Goal: Complete application form: Complete application form

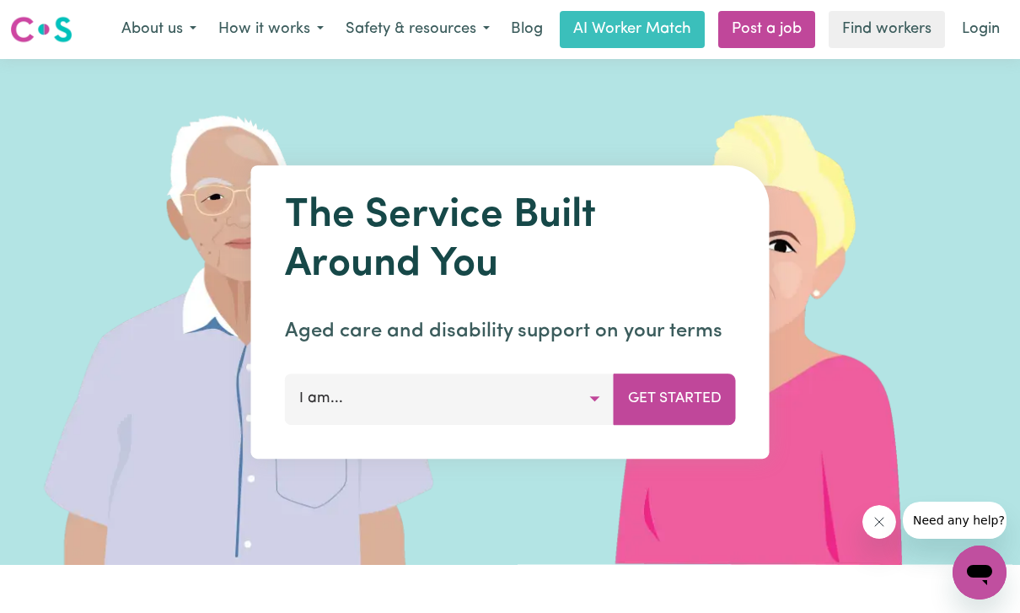
click at [577, 409] on button "I am..." at bounding box center [450, 398] width 330 height 51
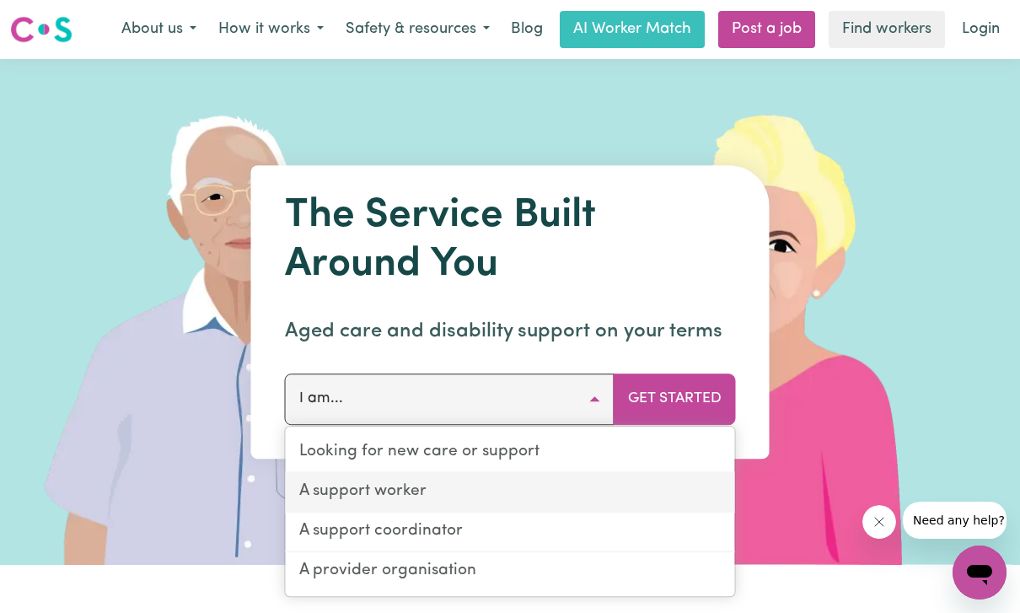
click at [418, 487] on link "A support worker" at bounding box center [510, 493] width 449 height 40
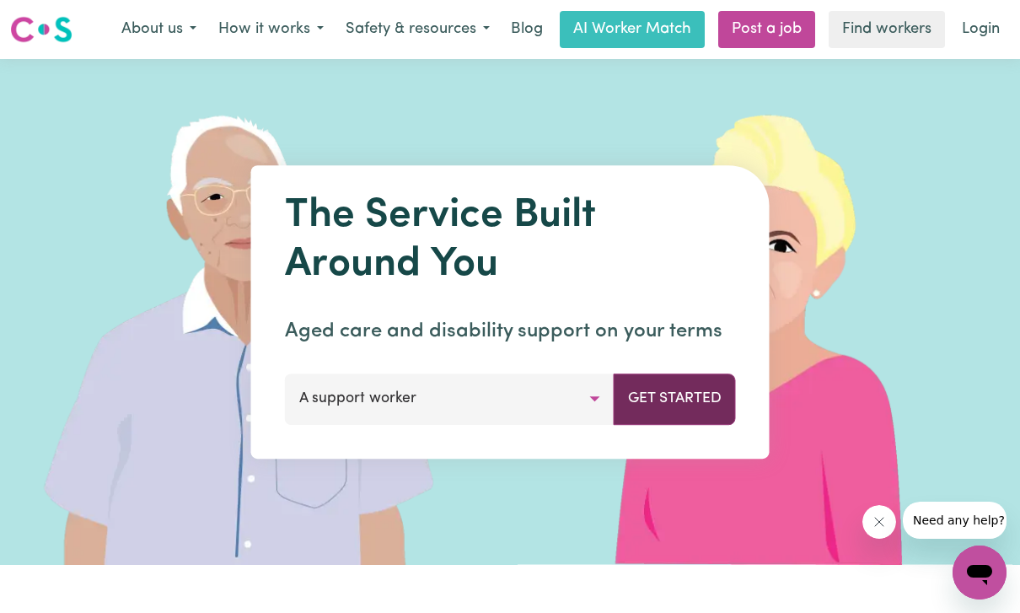
click at [660, 407] on button "Get Started" at bounding box center [675, 398] width 122 height 51
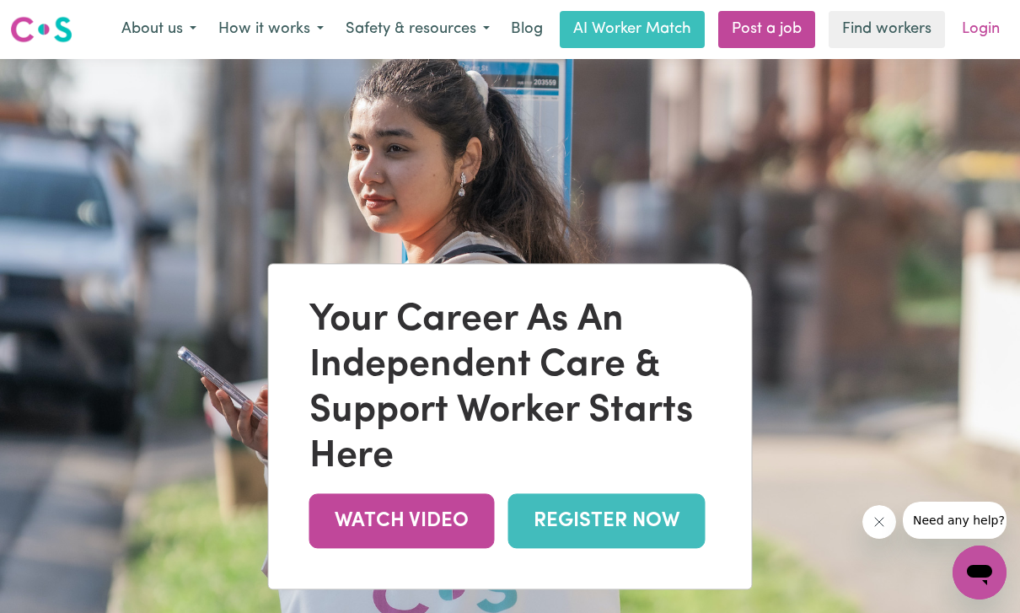
click at [985, 44] on link "Login" at bounding box center [980, 29] width 58 height 37
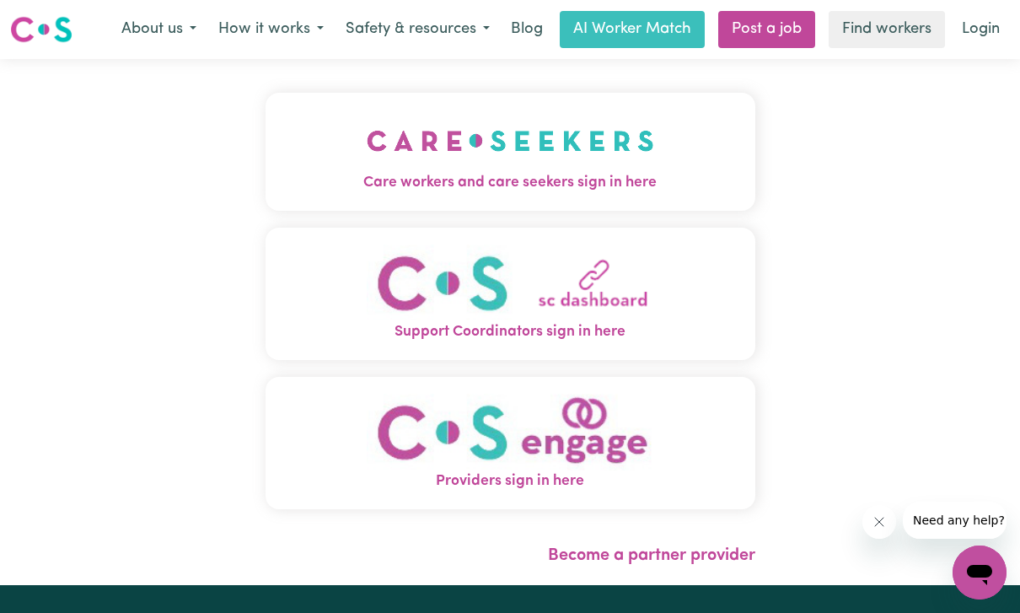
click at [554, 183] on span "Care workers and care seekers sign in here" at bounding box center [510, 183] width 490 height 22
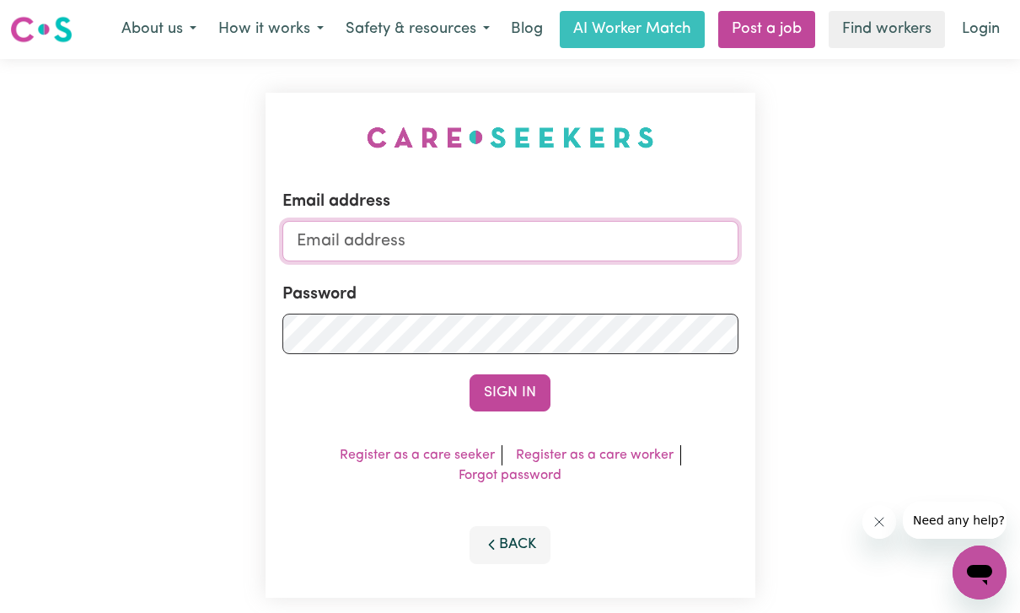
click at [514, 245] on input "Email address" at bounding box center [510, 241] width 456 height 40
type input "[EMAIL_ADDRESS][DOMAIN_NAME]"
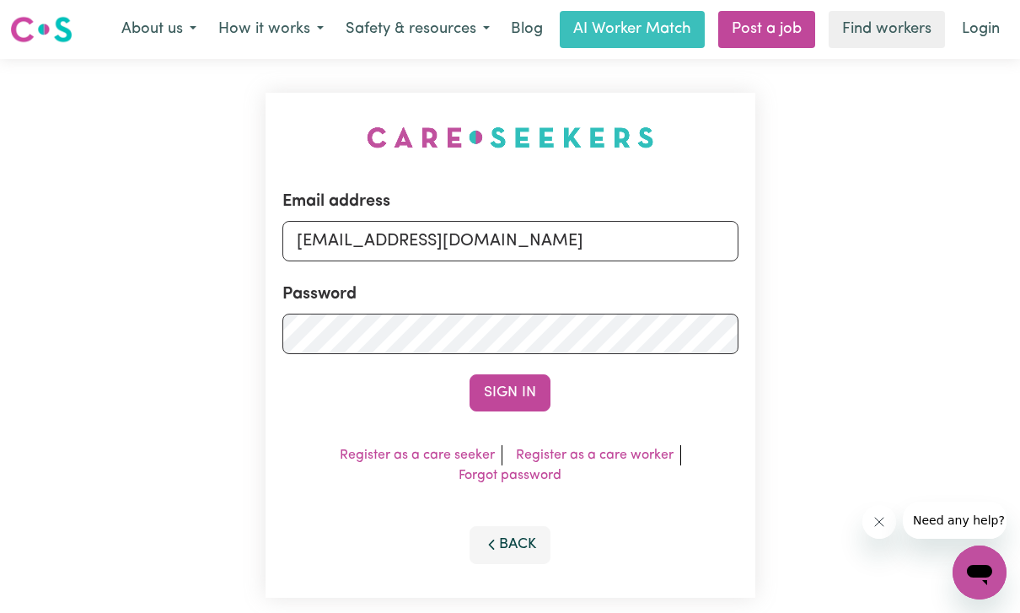
click at [510, 393] on button "Sign In" at bounding box center [509, 392] width 81 height 37
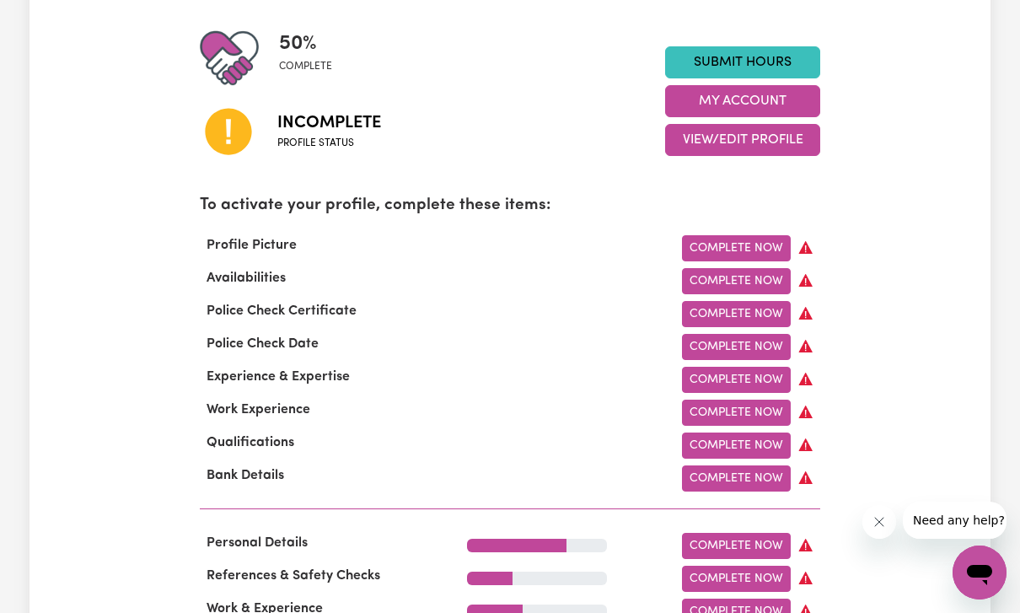
scroll to position [413, 0]
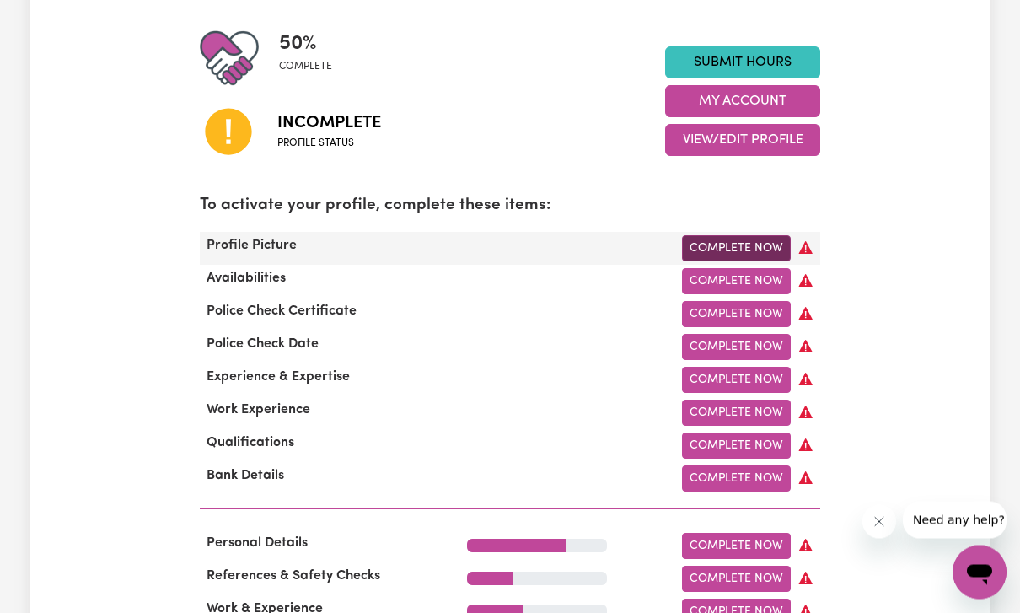
click at [753, 250] on link "Complete Now" at bounding box center [736, 249] width 109 height 26
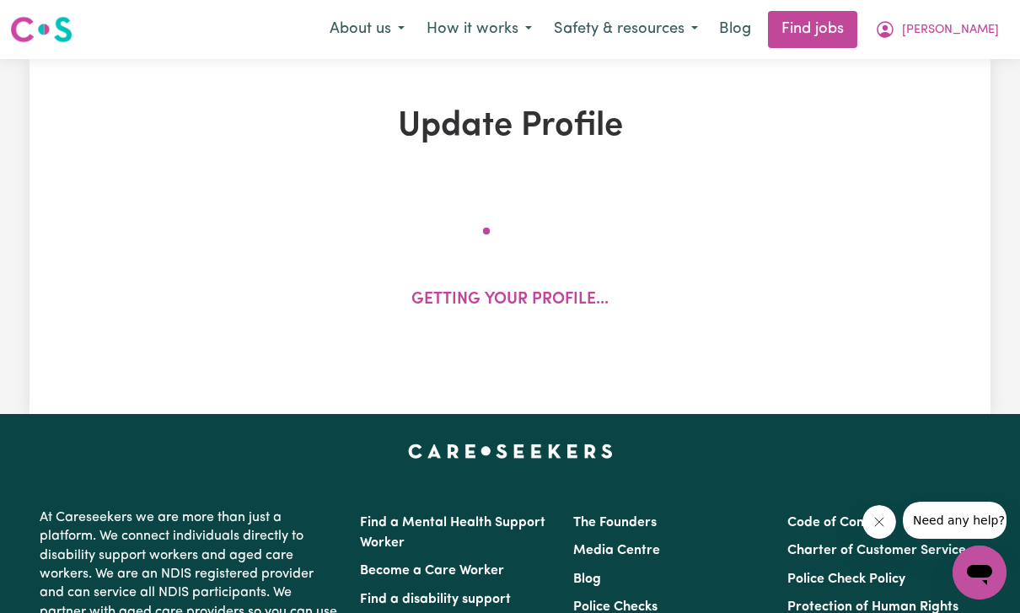
select select "[DEMOGRAPHIC_DATA]"
select select "Student Visa"
select select "Studying a healthcare related degree or qualification"
select select "44"
select select "55"
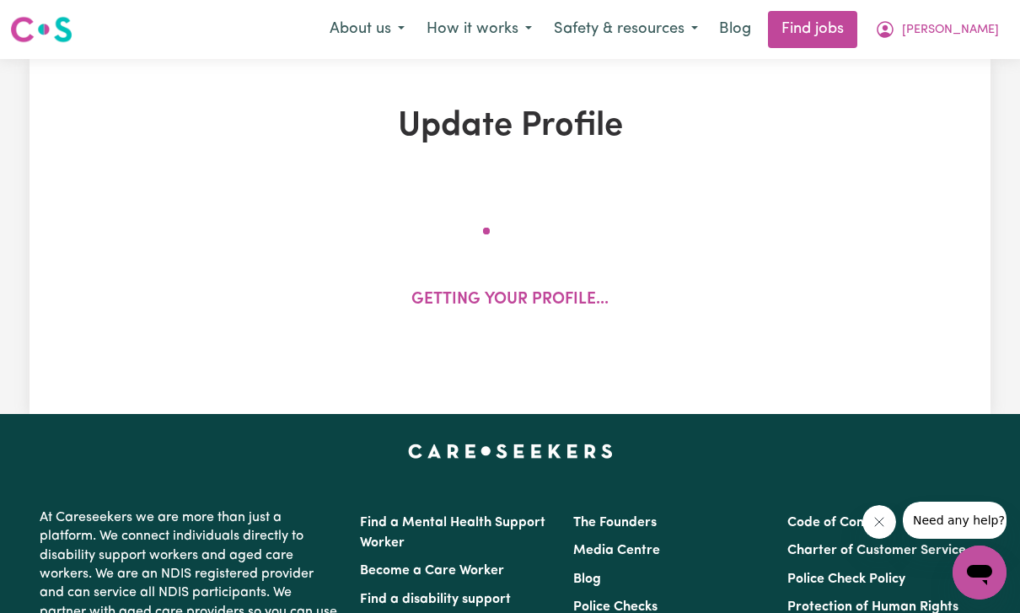
select select "65"
select select "90"
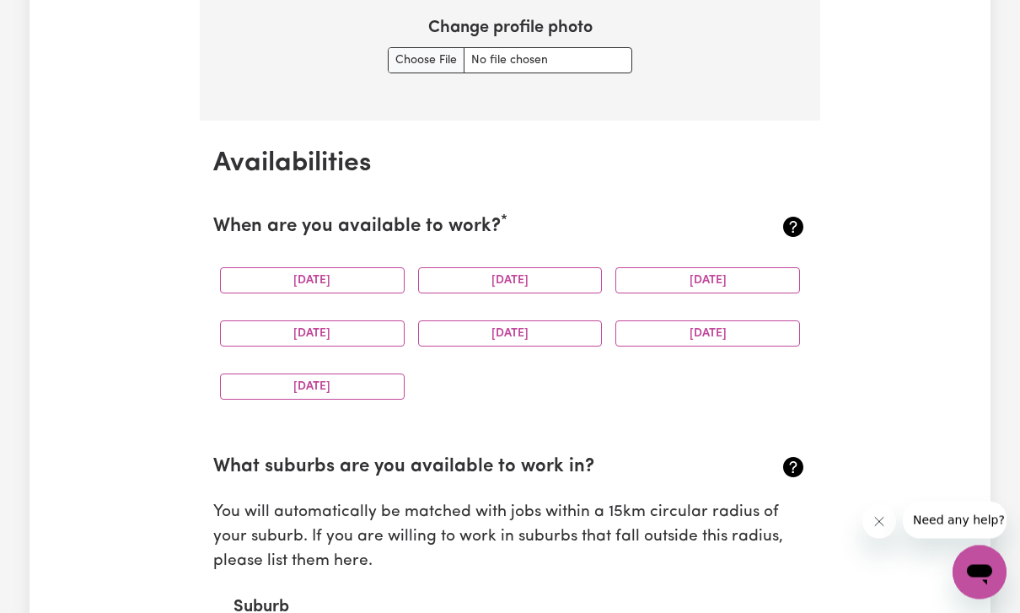
scroll to position [1474, 0]
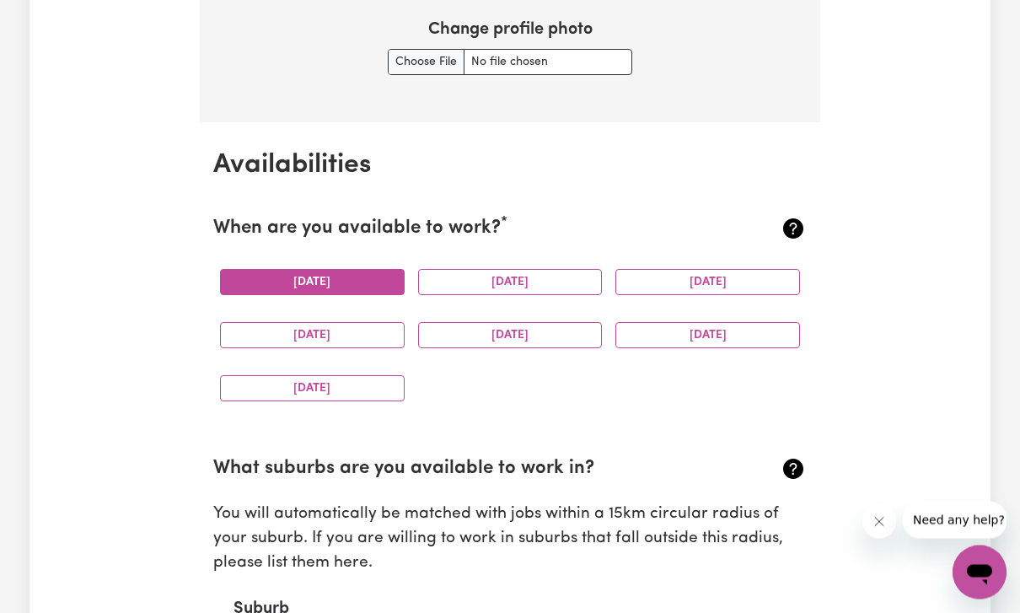
click at [374, 289] on button "[DATE]" at bounding box center [312, 283] width 185 height 26
click at [480, 287] on button "[DATE]" at bounding box center [510, 282] width 185 height 26
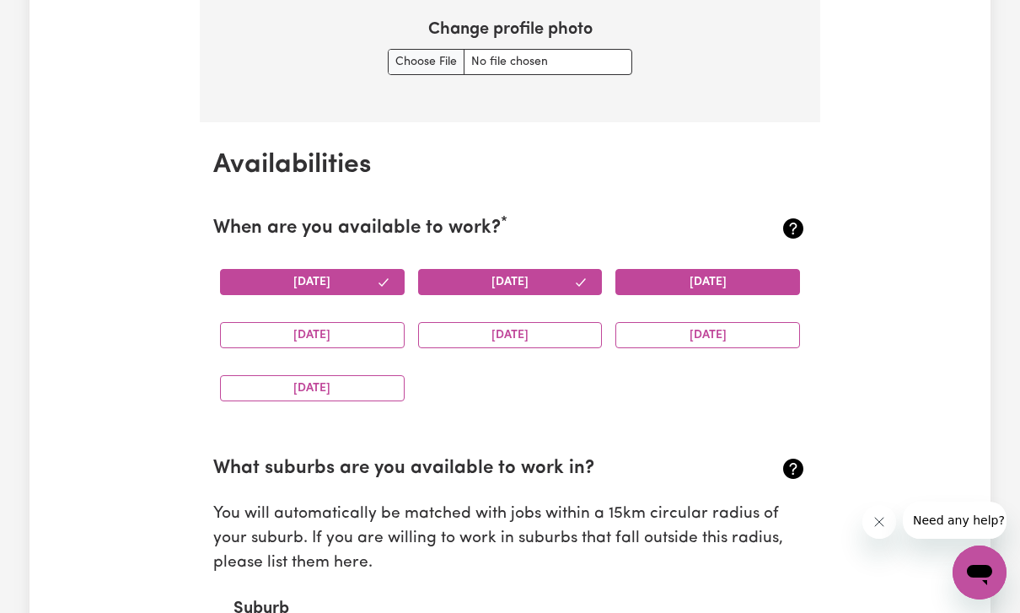
click at [733, 282] on button "[DATE]" at bounding box center [707, 282] width 185 height 26
click at [360, 342] on button "[DATE]" at bounding box center [312, 335] width 185 height 26
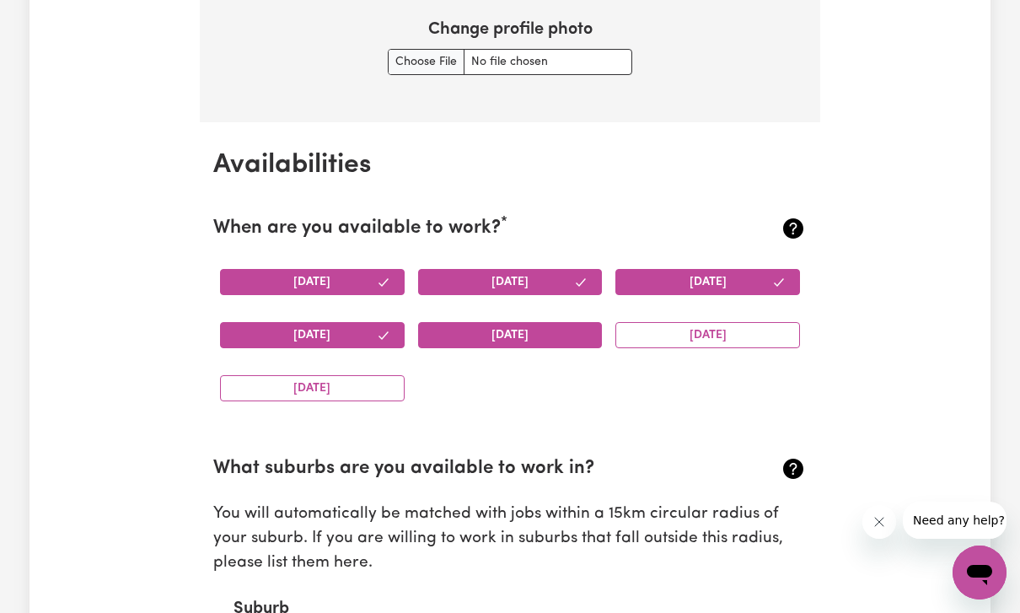
click at [482, 343] on button "[DATE]" at bounding box center [510, 335] width 185 height 26
click at [693, 331] on button "[DATE]" at bounding box center [707, 335] width 185 height 26
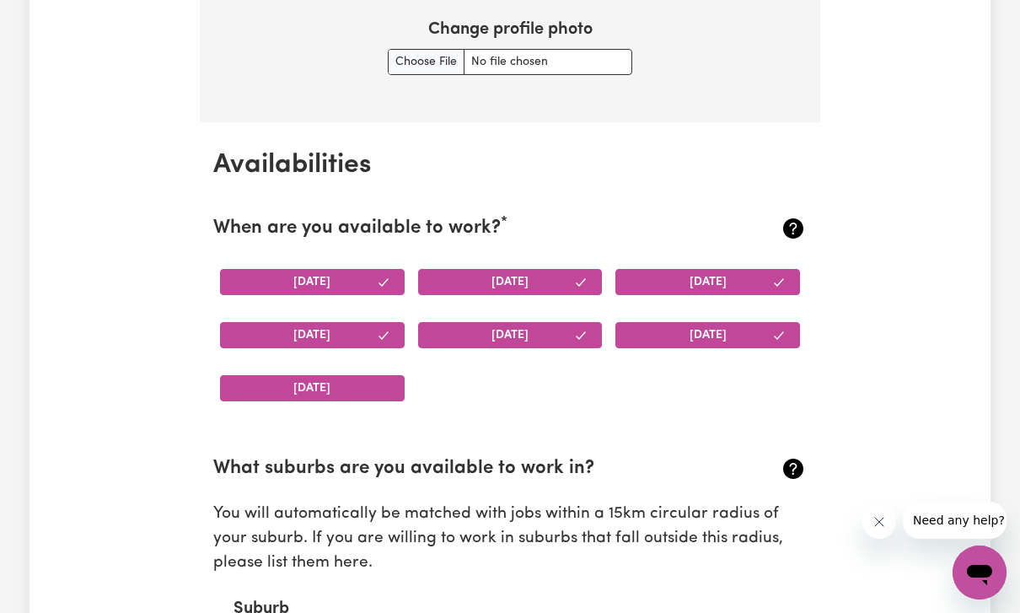
click at [319, 394] on button "[DATE]" at bounding box center [312, 388] width 185 height 26
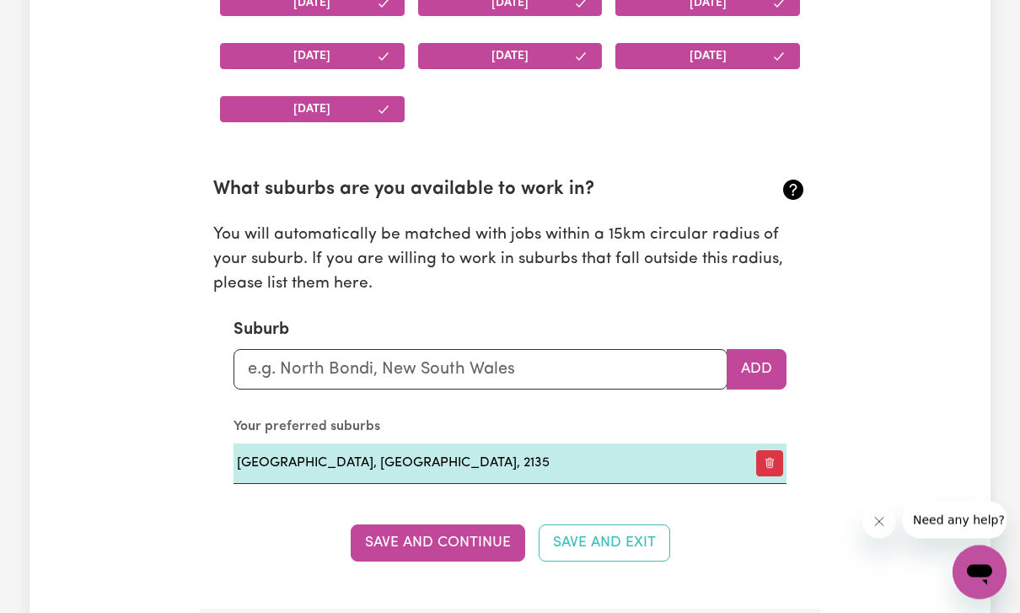
scroll to position [1754, 0]
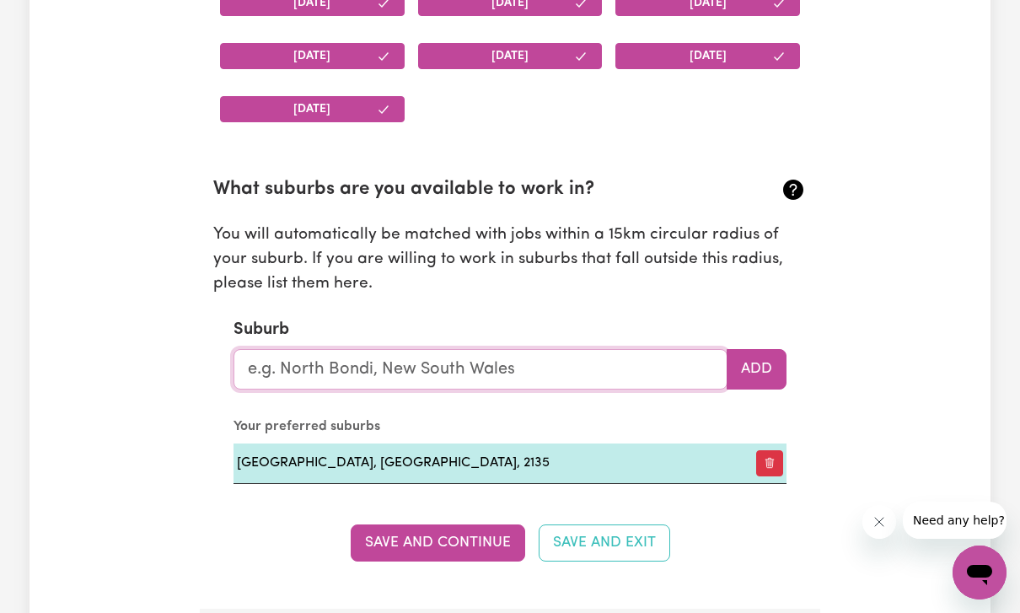
click at [649, 352] on input "text" at bounding box center [480, 369] width 494 height 40
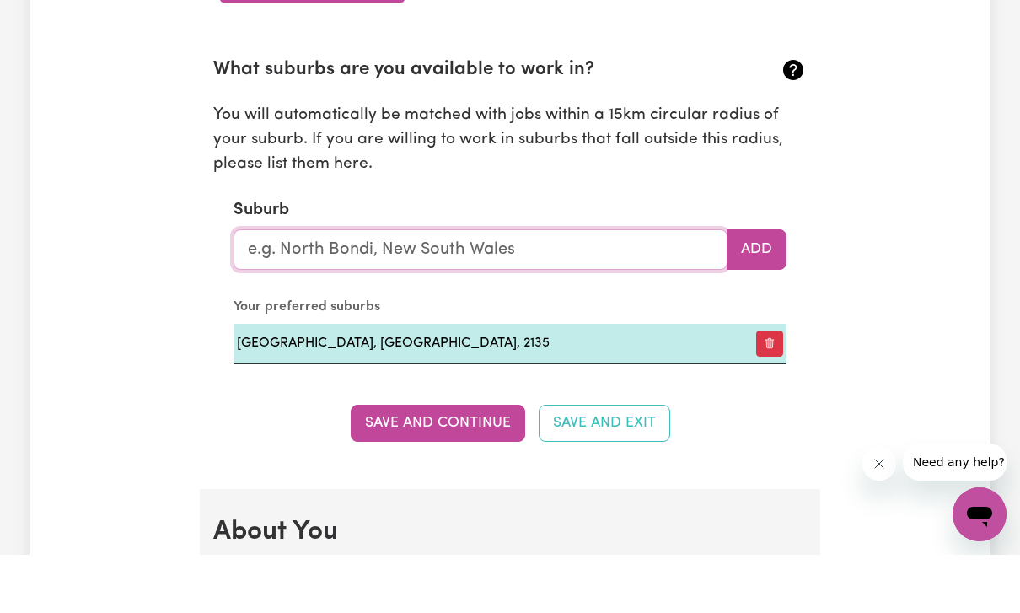
scroll to position [1822, 0]
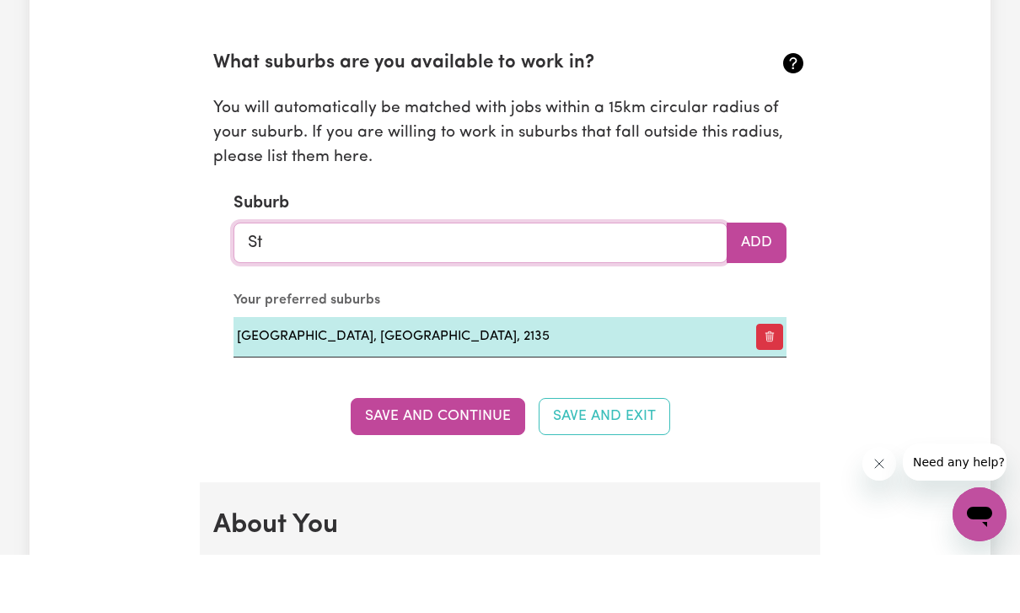
type input "Str"
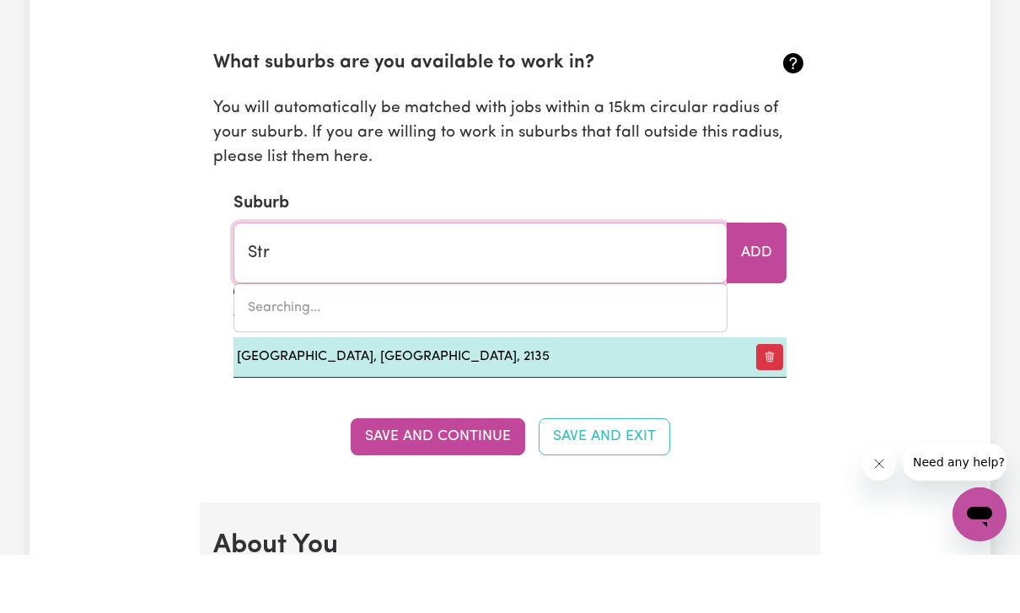
type input "[STREET_ADDRESS]"
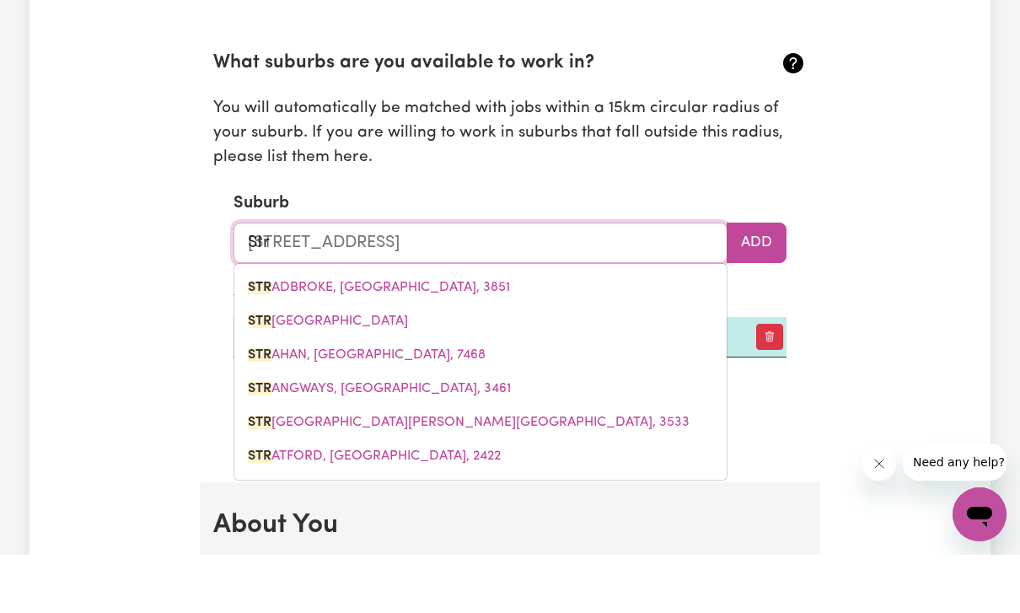
type input "Stra"
type input "StraDBROKE, [GEOGRAPHIC_DATA], 3851"
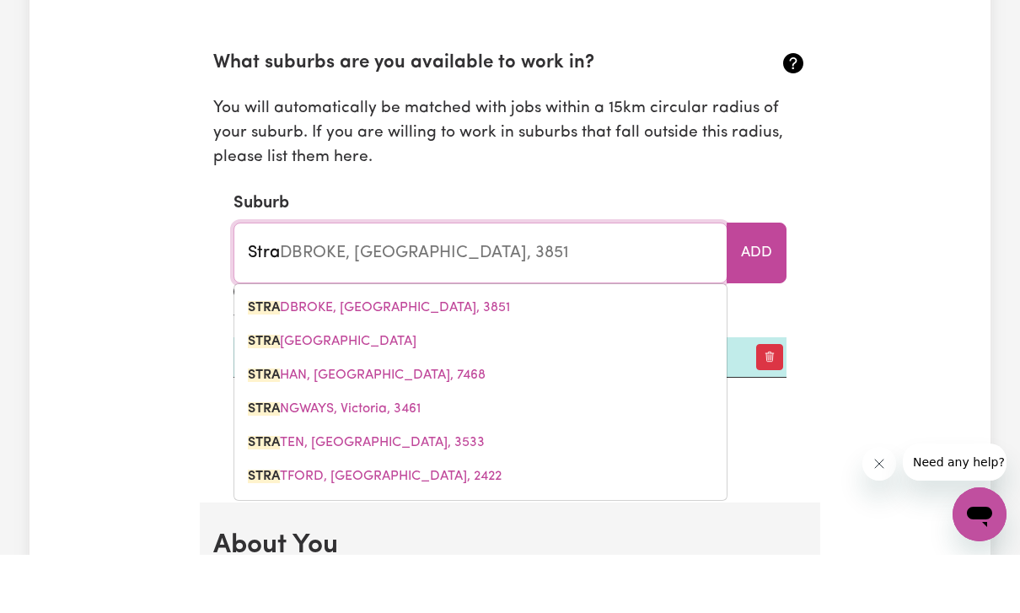
type input "Strat"
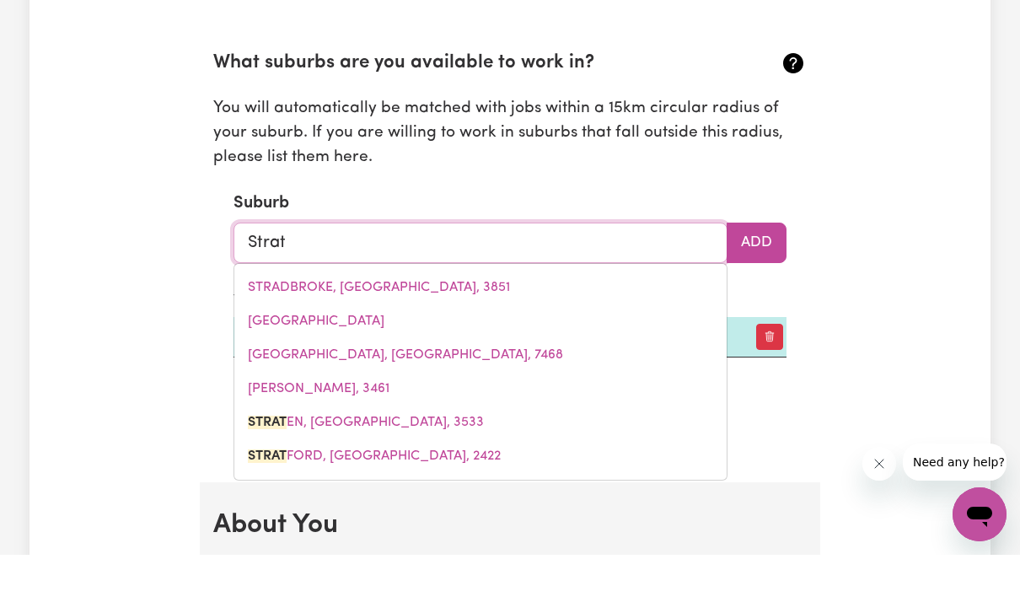
type input "Strath"
type input "[GEOGRAPHIC_DATA]"
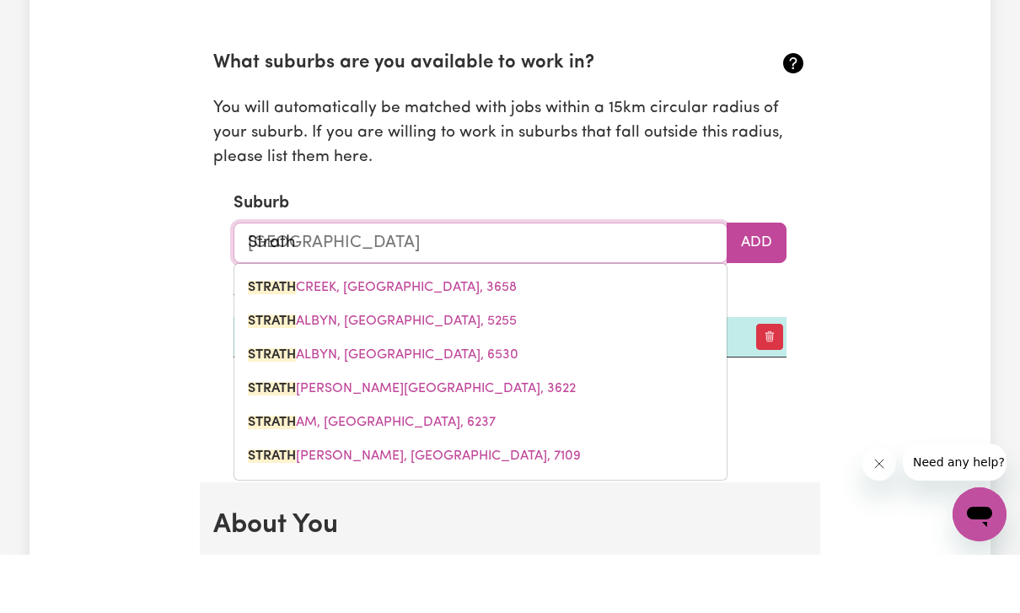
type input "Strathf"
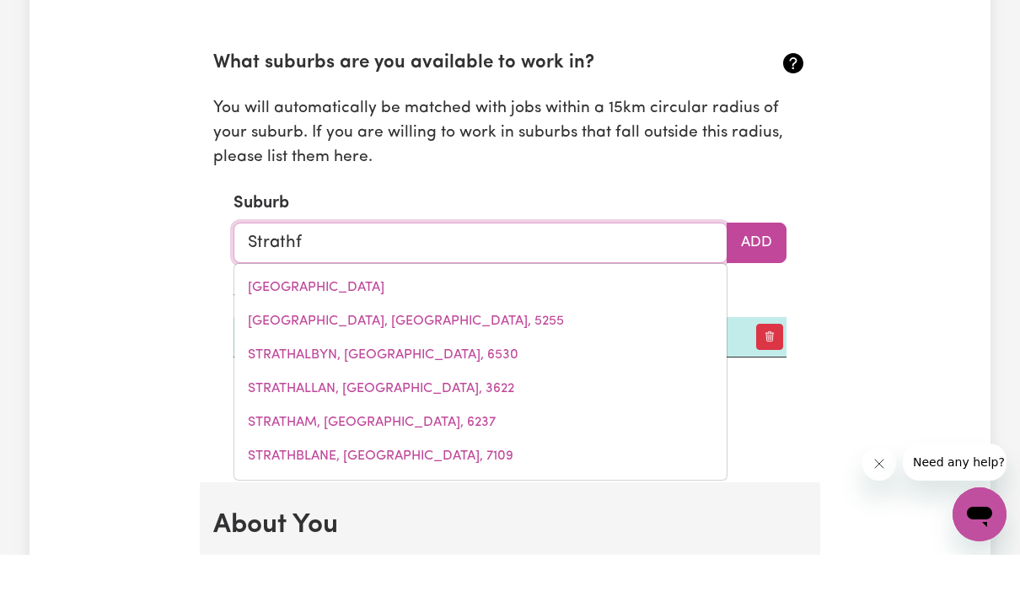
type input "Strathfi"
type input "[GEOGRAPHIC_DATA], [GEOGRAPHIC_DATA], 2135"
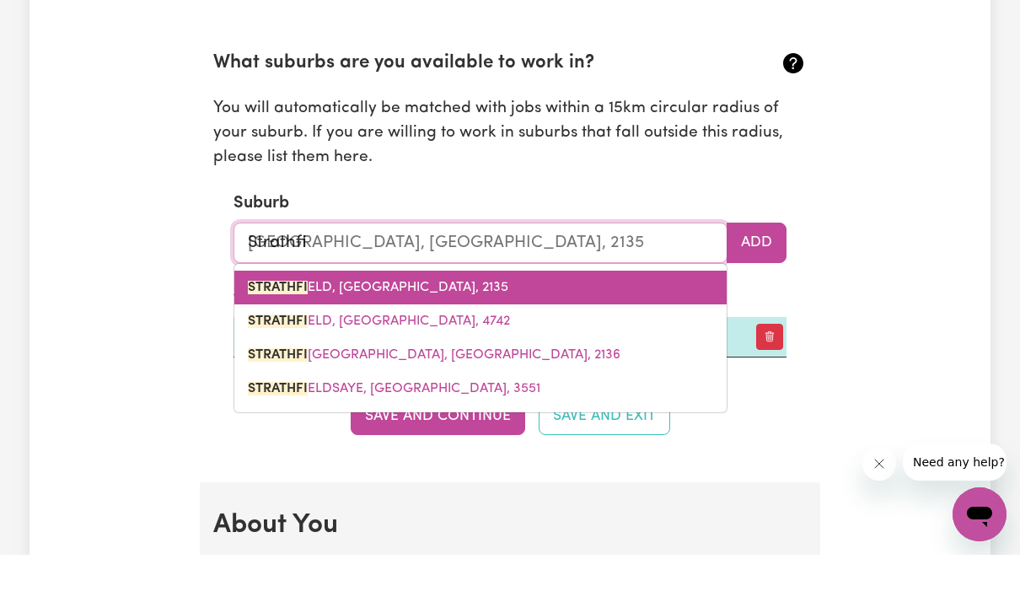
click at [428, 339] on span "STRATHFI ELD, [GEOGRAPHIC_DATA], 2135" at bounding box center [378, 345] width 260 height 13
type input "[GEOGRAPHIC_DATA], [GEOGRAPHIC_DATA], 2135"
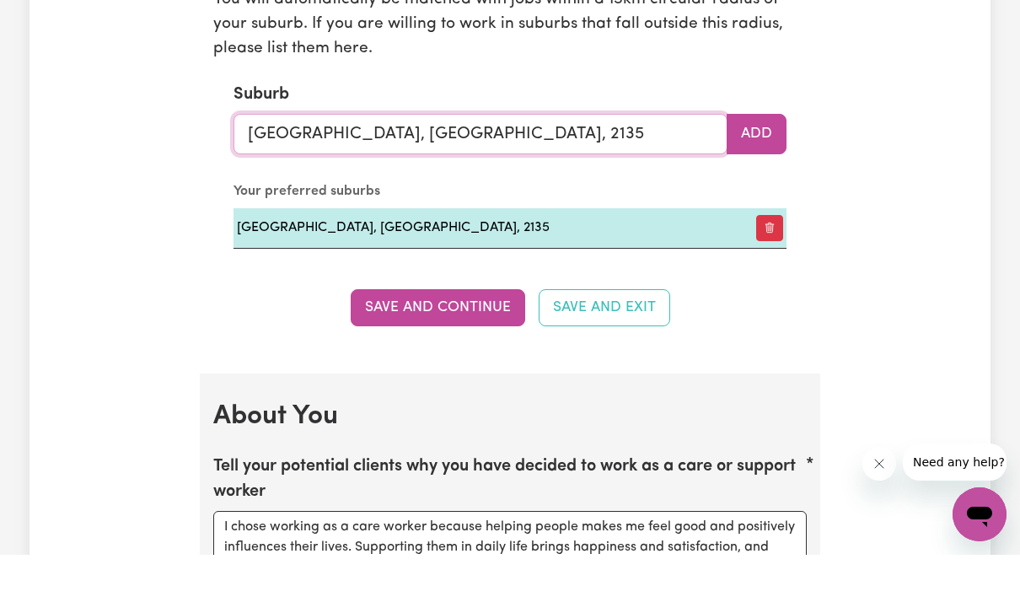
scroll to position [1940, 0]
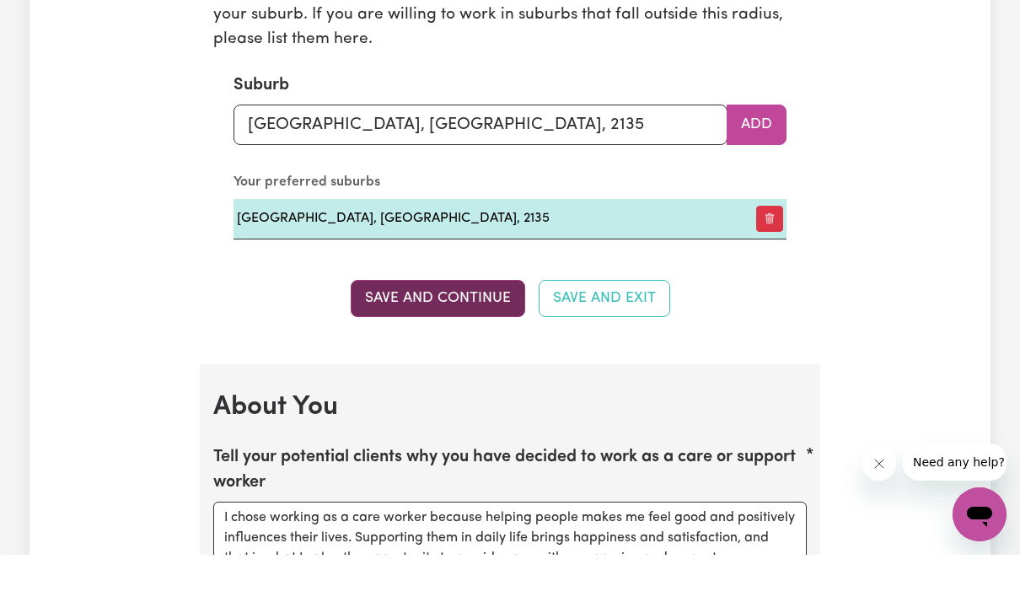
click at [475, 338] on button "Save and Continue" at bounding box center [438, 356] width 174 height 37
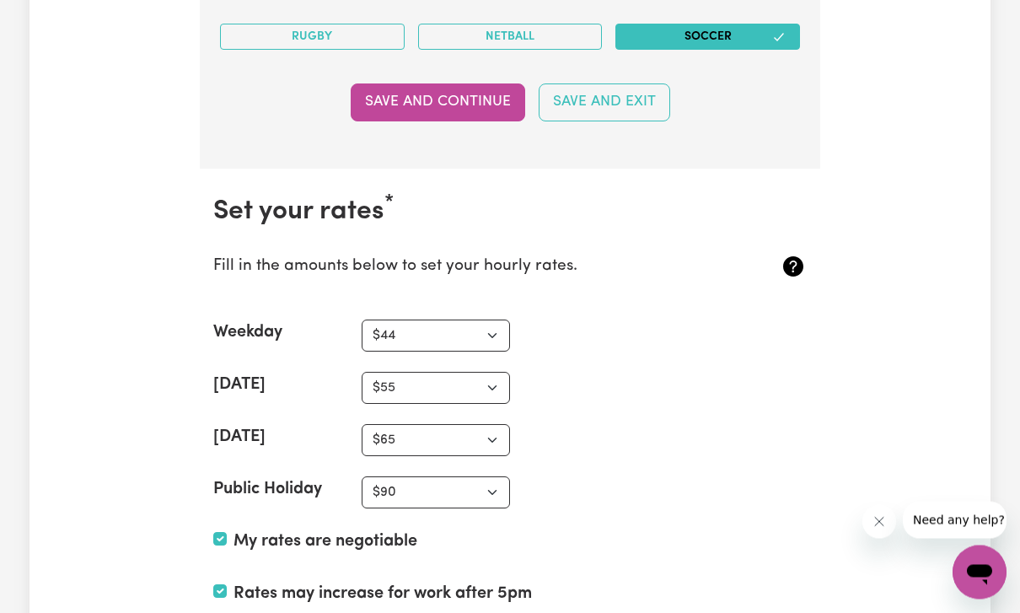
scroll to position [3871, 0]
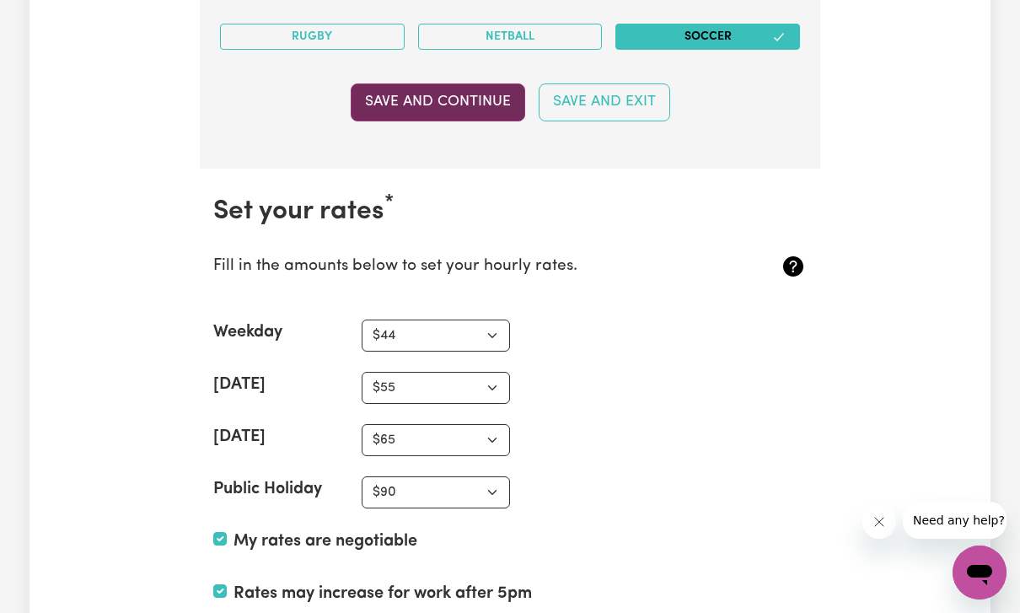
click at [480, 105] on button "Save and Continue" at bounding box center [438, 101] width 174 height 37
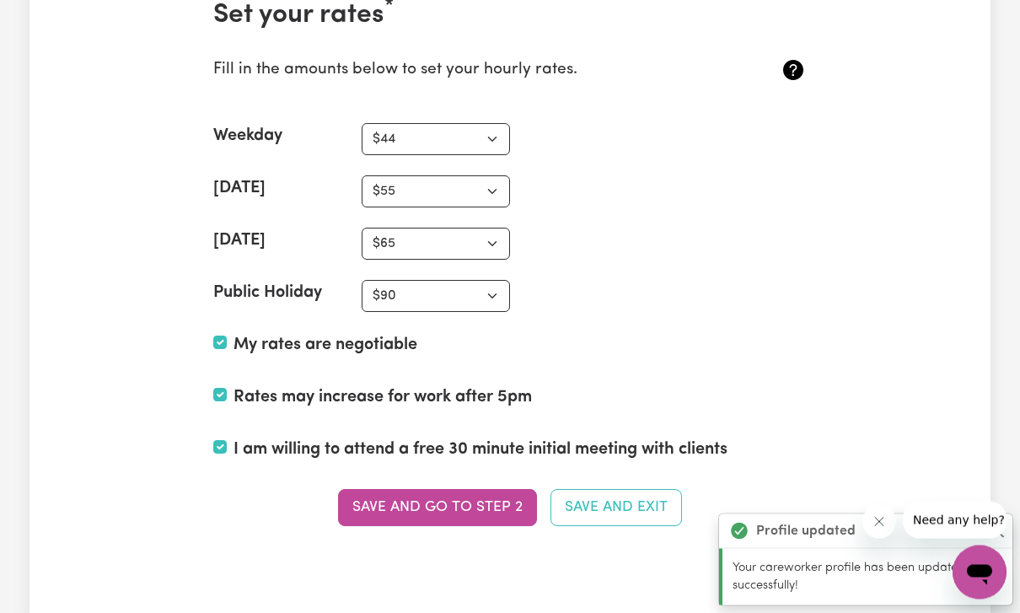
scroll to position [4067, 0]
click at [488, 141] on select "N/A $37 $38 $39 $40 $41 $42 $43 $44 $45 $46 $47 $48 $49 $50 $51 $52 $53 $54 $55…" at bounding box center [436, 139] width 148 height 32
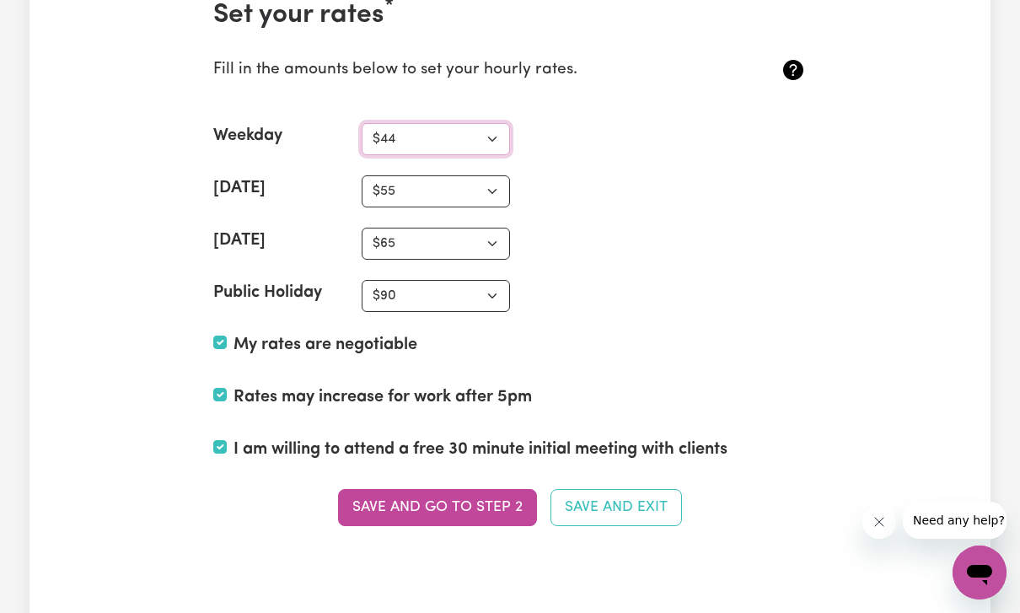
select select "45"
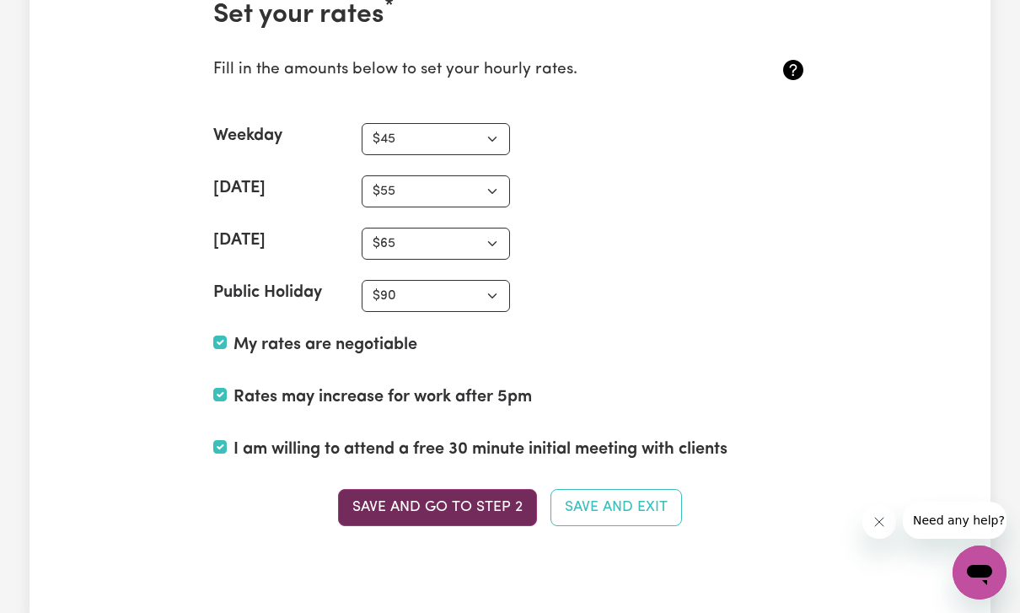
click at [487, 507] on button "Save and go to Step 2" at bounding box center [437, 507] width 199 height 37
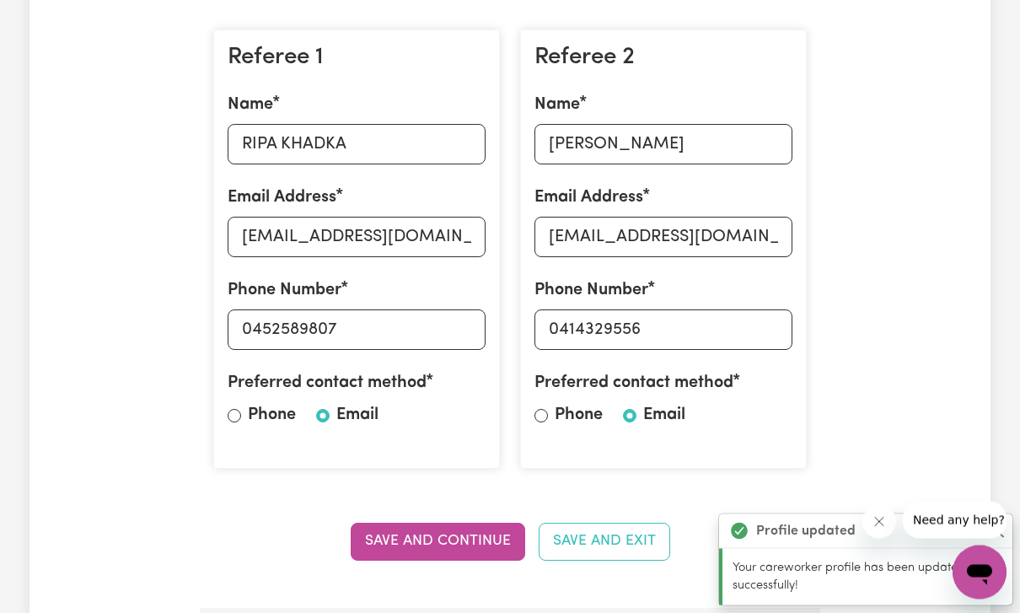
scroll to position [490, 0]
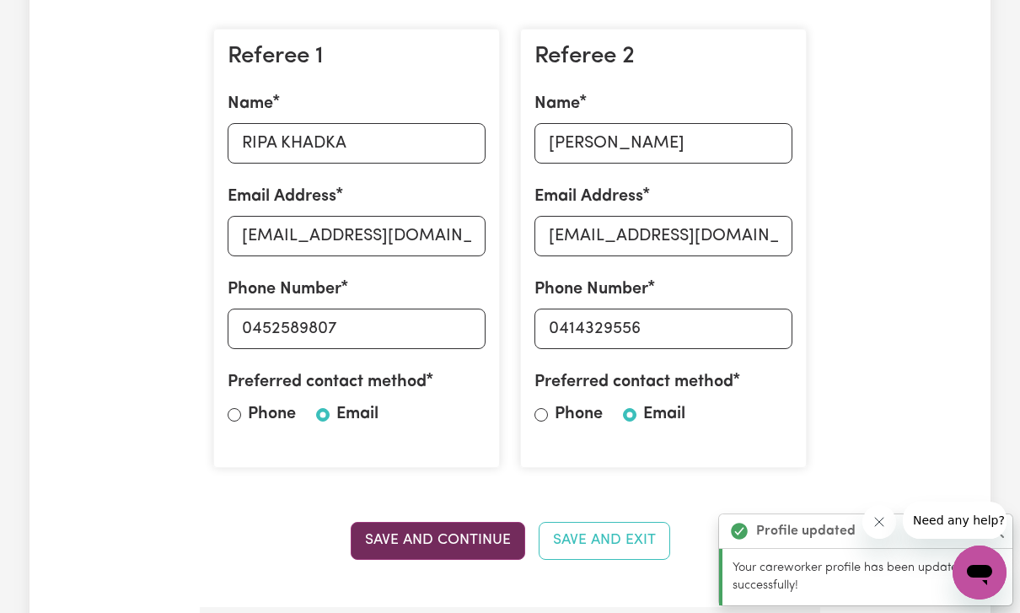
click at [485, 532] on button "Save and Continue" at bounding box center [438, 540] width 174 height 37
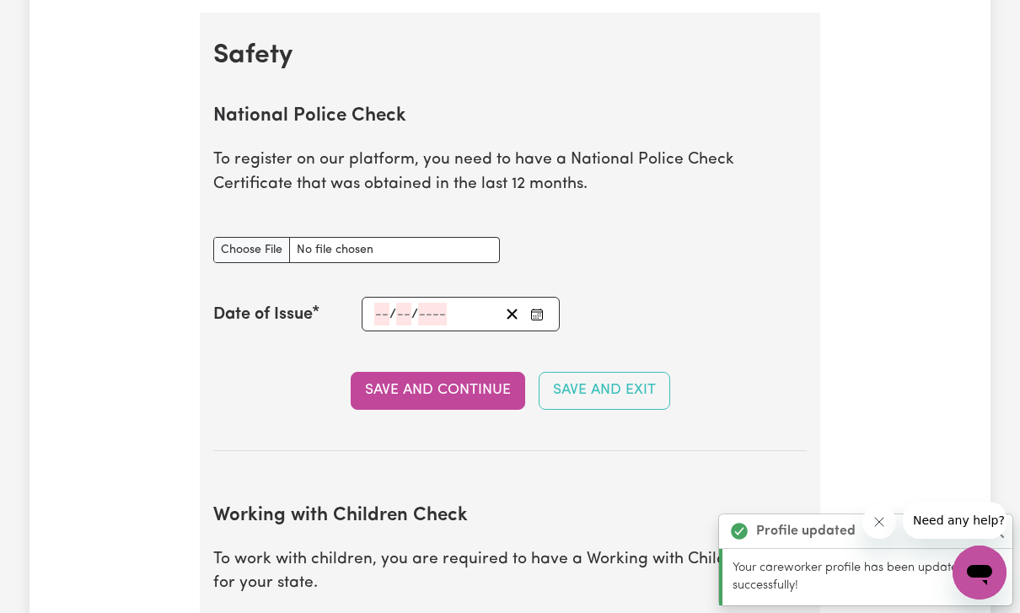
scroll to position [1094, 0]
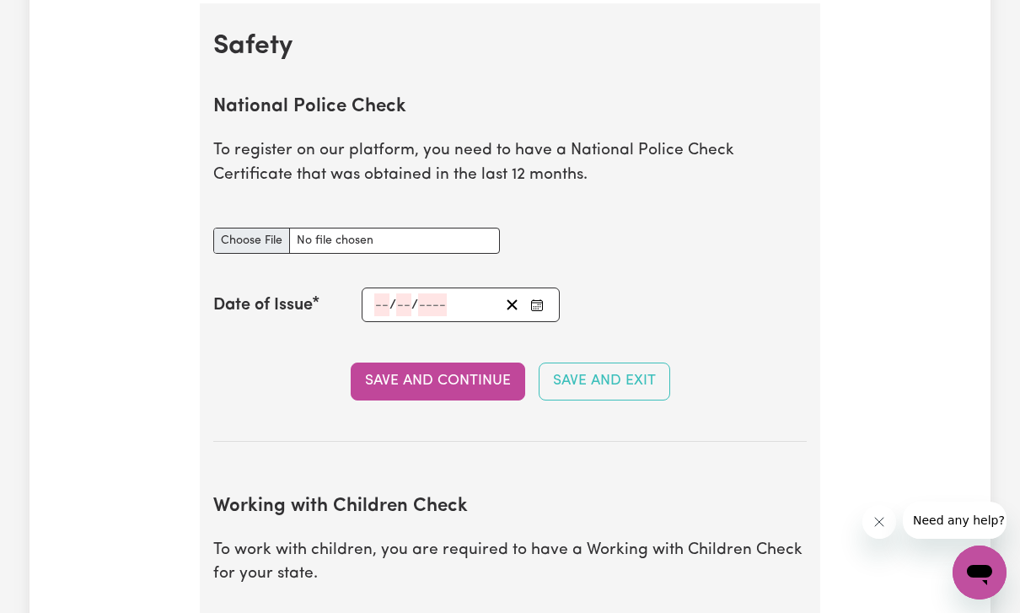
click at [272, 234] on input "National Police Check document" at bounding box center [356, 241] width 287 height 26
click at [251, 241] on input "National Police Check document" at bounding box center [356, 241] width 287 height 26
type input "C:\fakepath\NSWPF-2022-143964 2.pdf"
click at [378, 293] on input "number" at bounding box center [381, 304] width 15 height 23
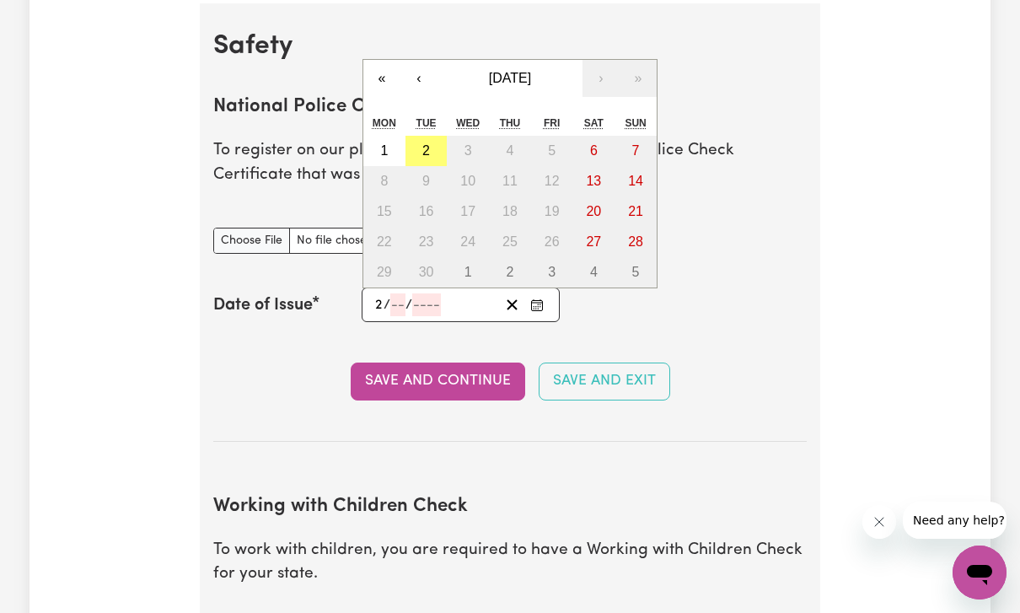
type input "20"
type input "09"
type input "0002-09-20"
type input "9"
type input "2"
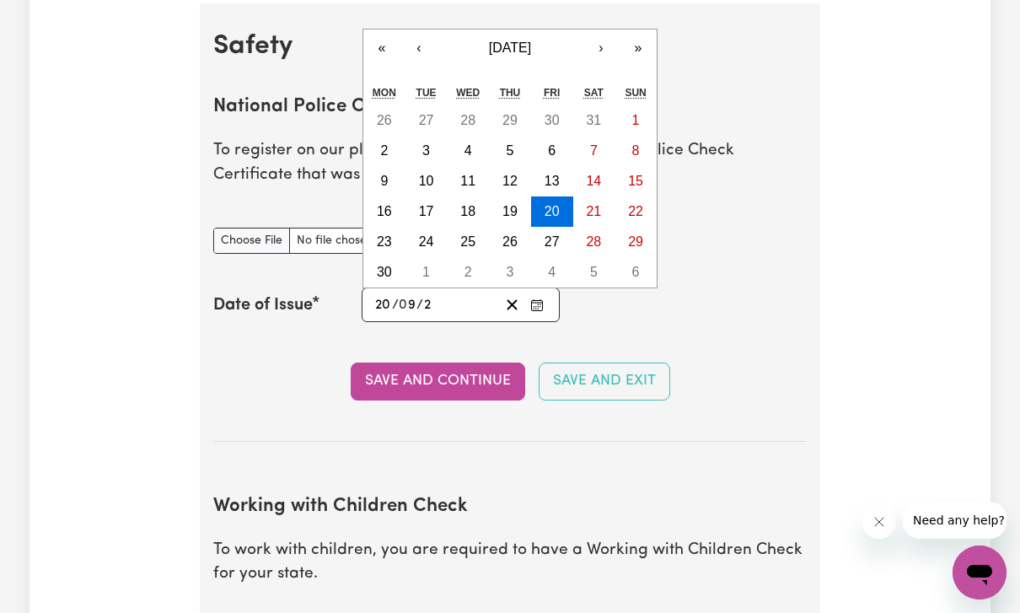
type input "0020-09-20"
type input "20"
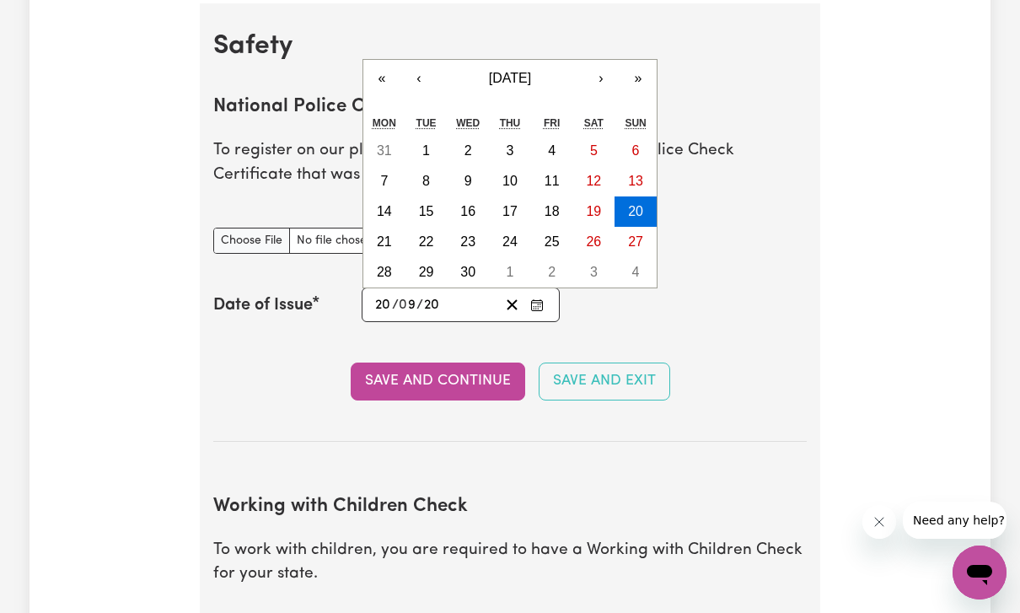
type input "0202-09-20"
type input "202"
type input "[DATE]"
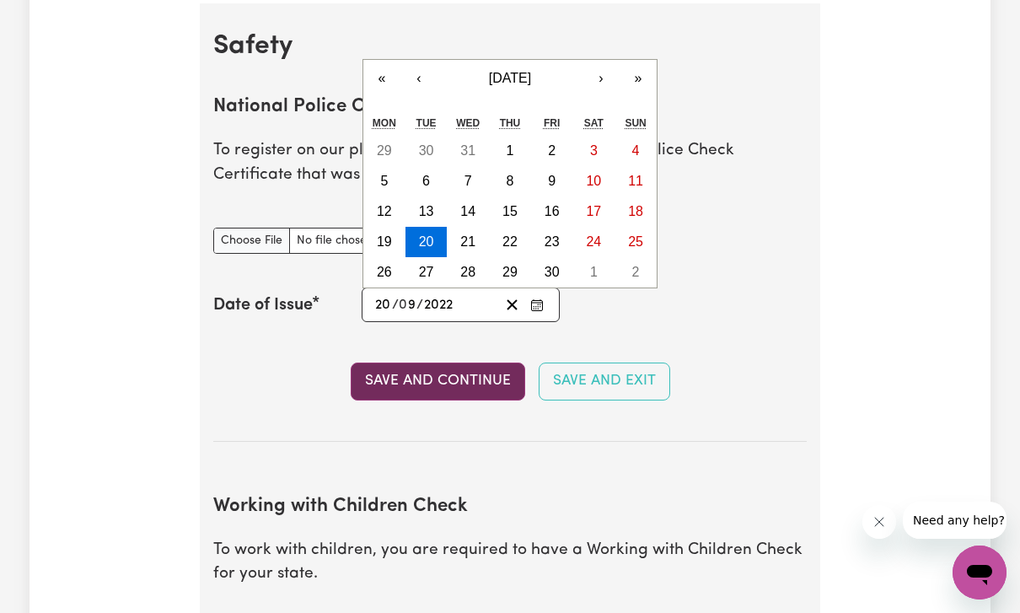
type input "2022"
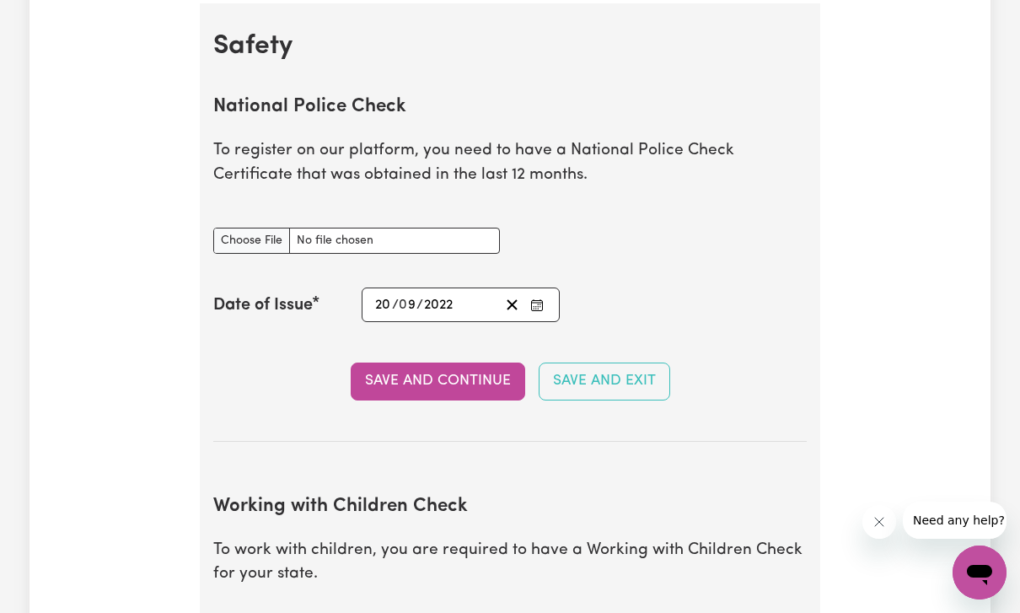
click at [503, 371] on button "Save and Continue" at bounding box center [438, 380] width 174 height 37
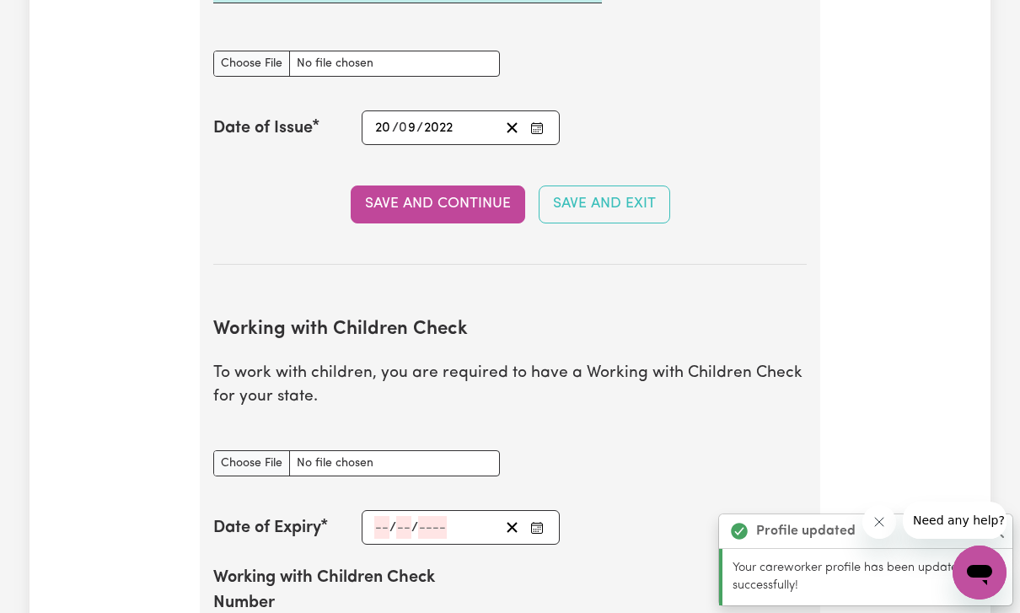
scroll to position [1333, 0]
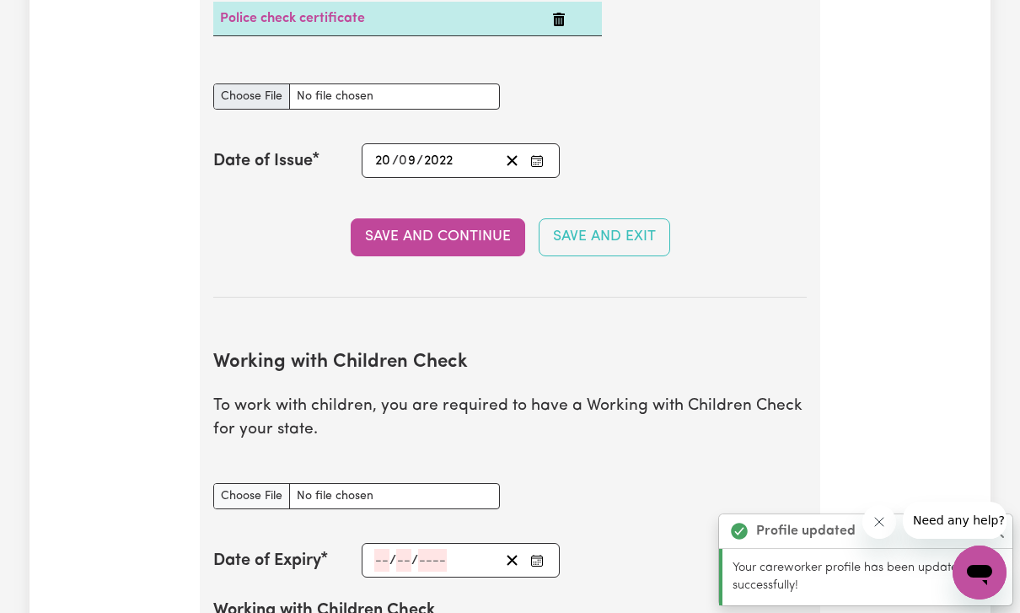
click at [273, 104] on input "National Police Check document" at bounding box center [356, 96] width 287 height 26
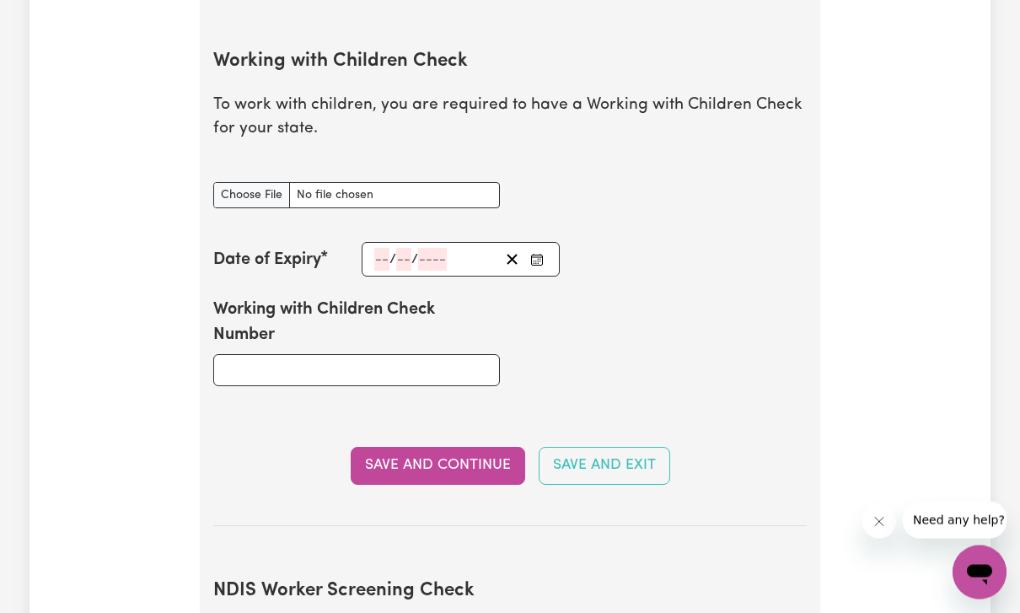
scroll to position [1607, 0]
